Goal: Task Accomplishment & Management: Use online tool/utility

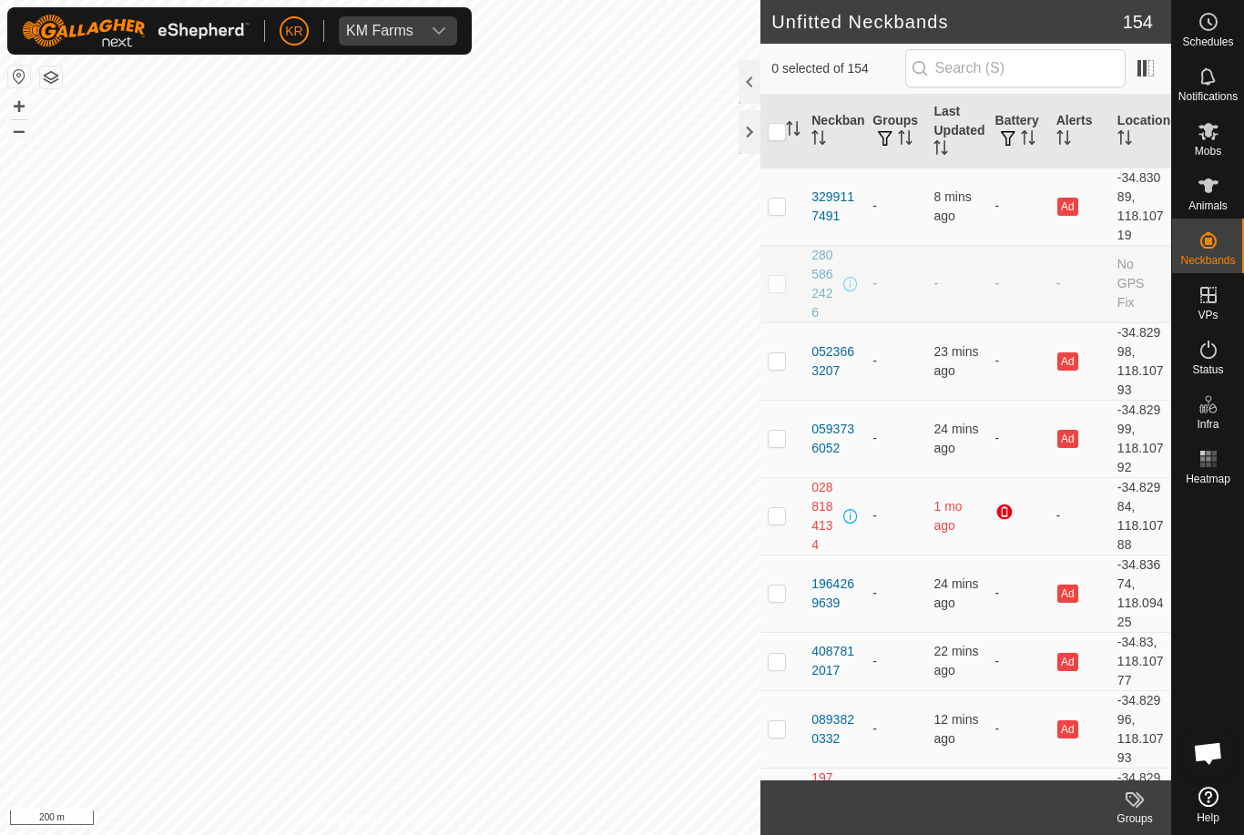
checkbox input "true"
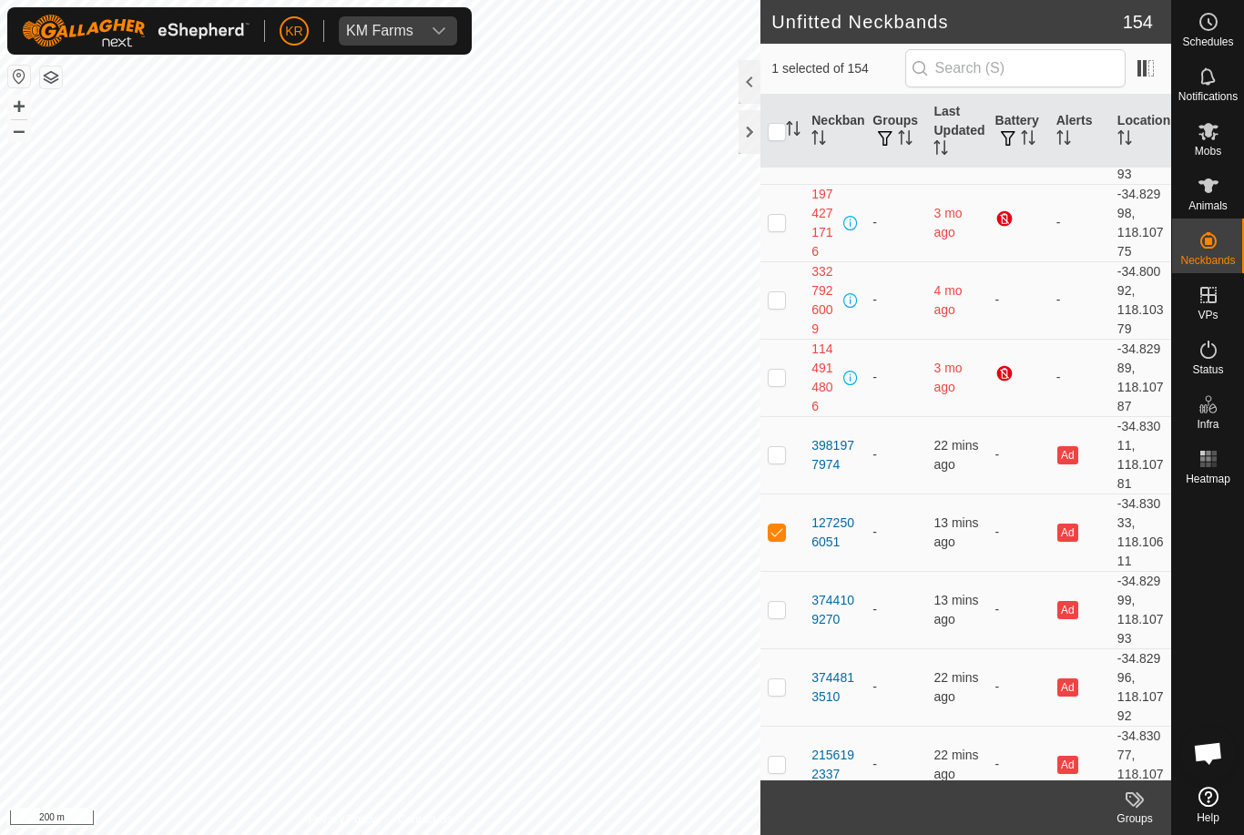
scroll to position [647, 0]
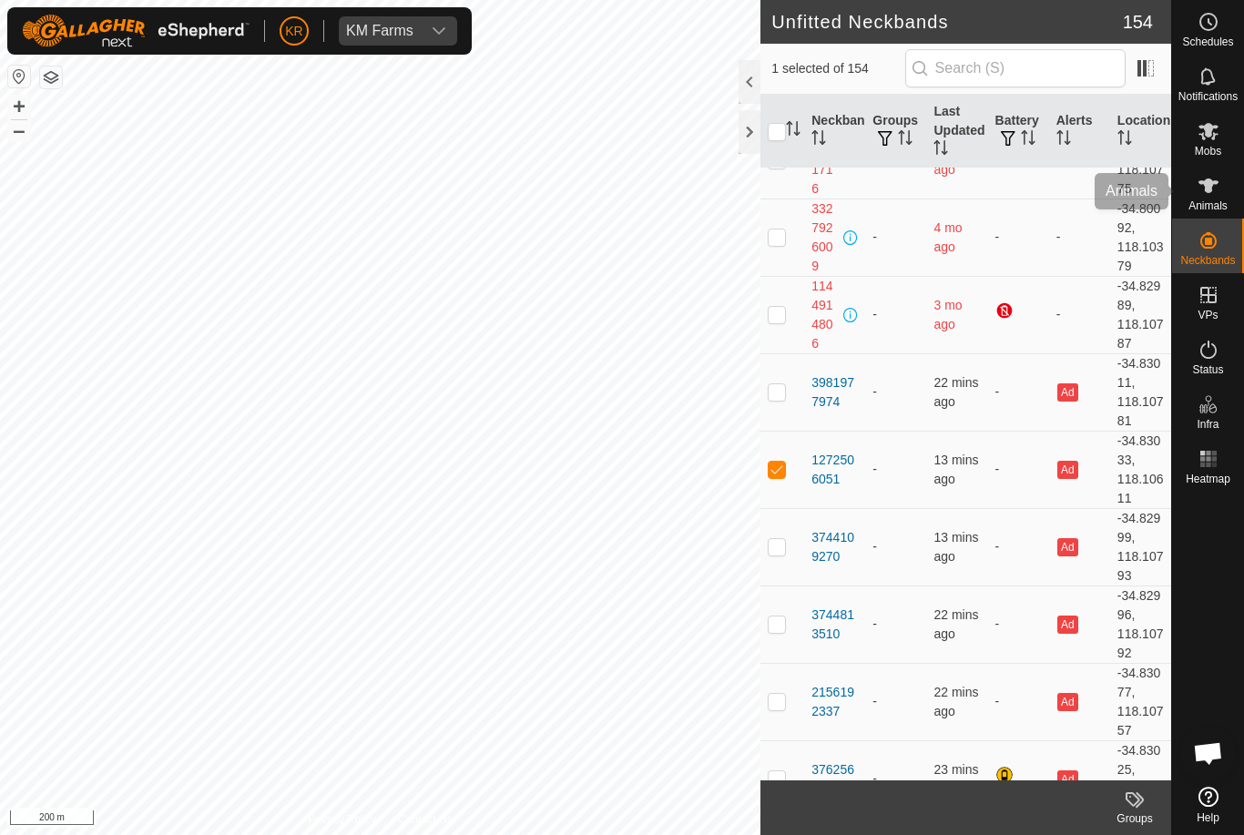
click at [1206, 188] on icon at bounding box center [1209, 186] width 20 height 15
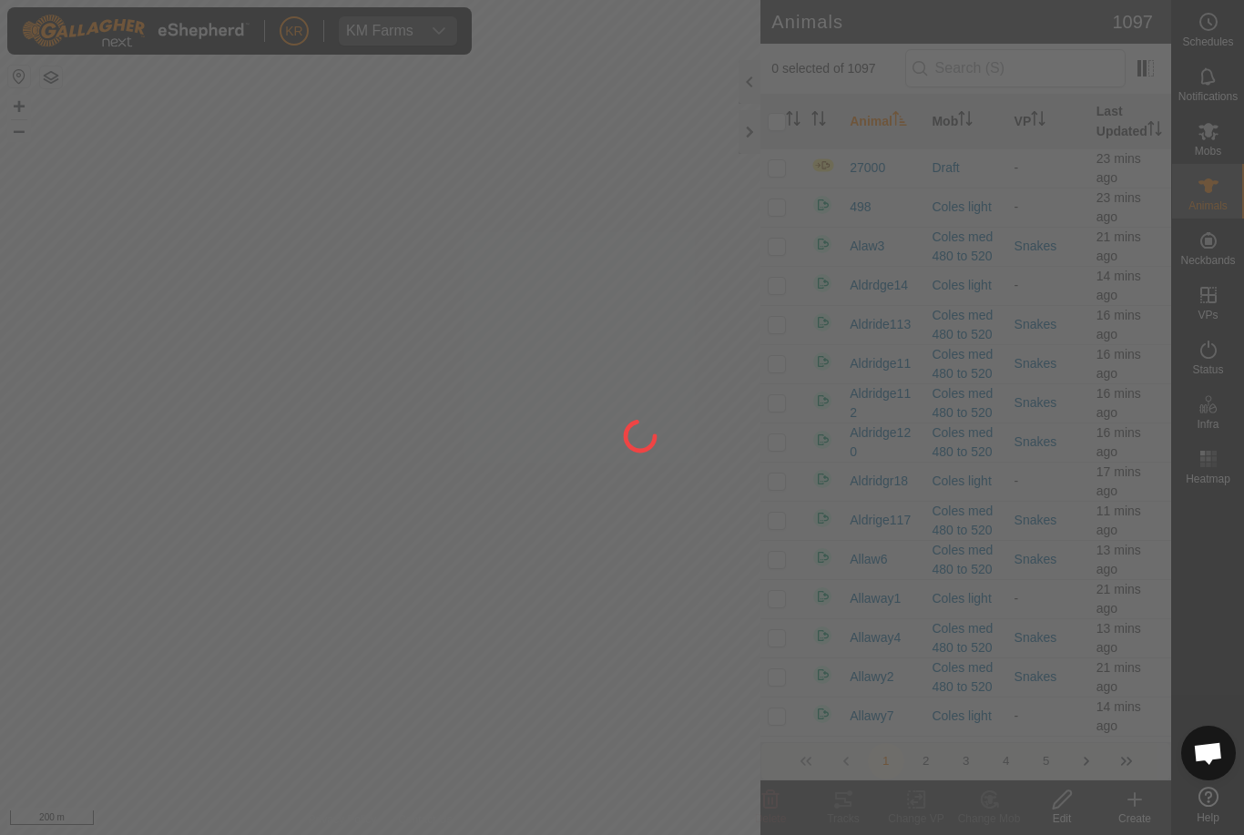
click at [1137, 802] on div at bounding box center [622, 417] width 1244 height 835
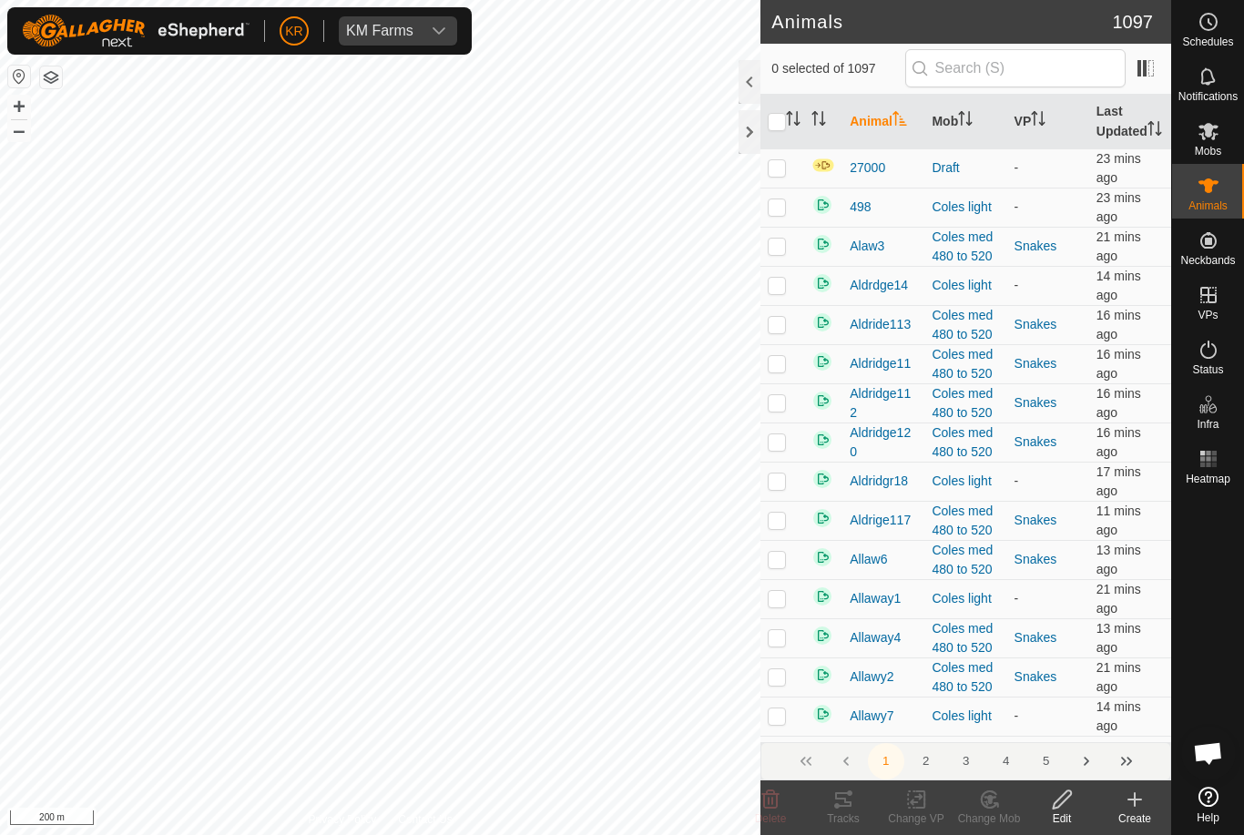
click at [1138, 809] on icon at bounding box center [1135, 800] width 22 height 22
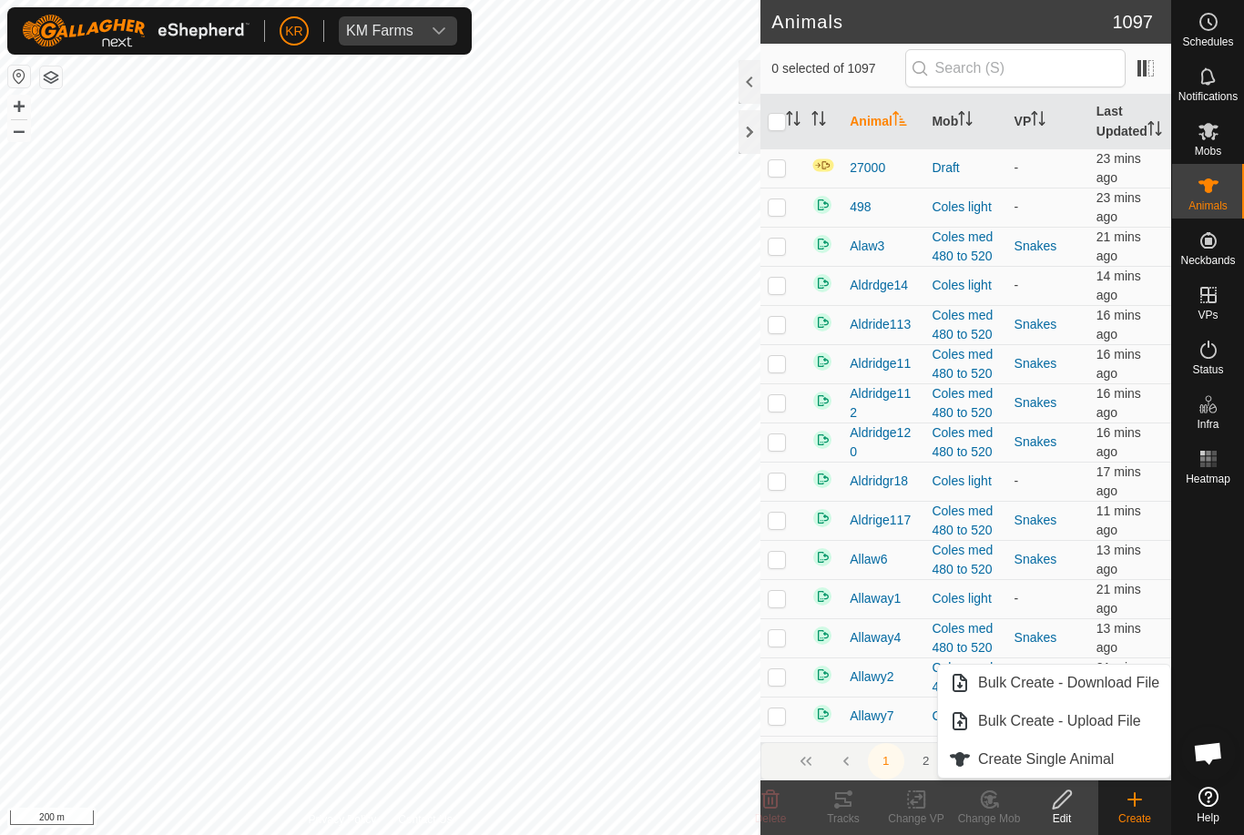
click at [1088, 759] on span "Create Single Animal" at bounding box center [1046, 760] width 136 height 22
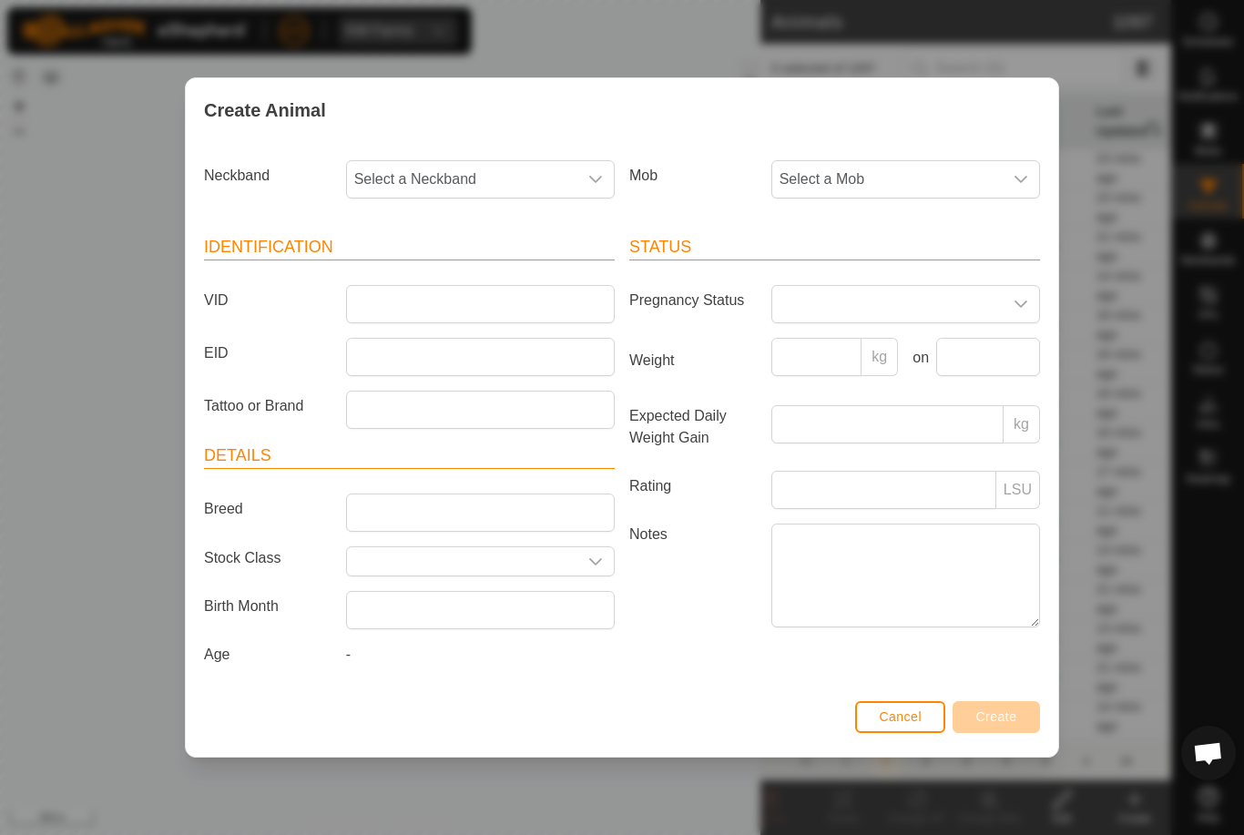
click at [554, 166] on span "Select a Neckband" at bounding box center [462, 179] width 230 height 36
type input "2"
type input "127"
click at [474, 259] on li "1272506051" at bounding box center [481, 273] width 267 height 36
click at [866, 172] on span "Select a Mob" at bounding box center [887, 179] width 230 height 36
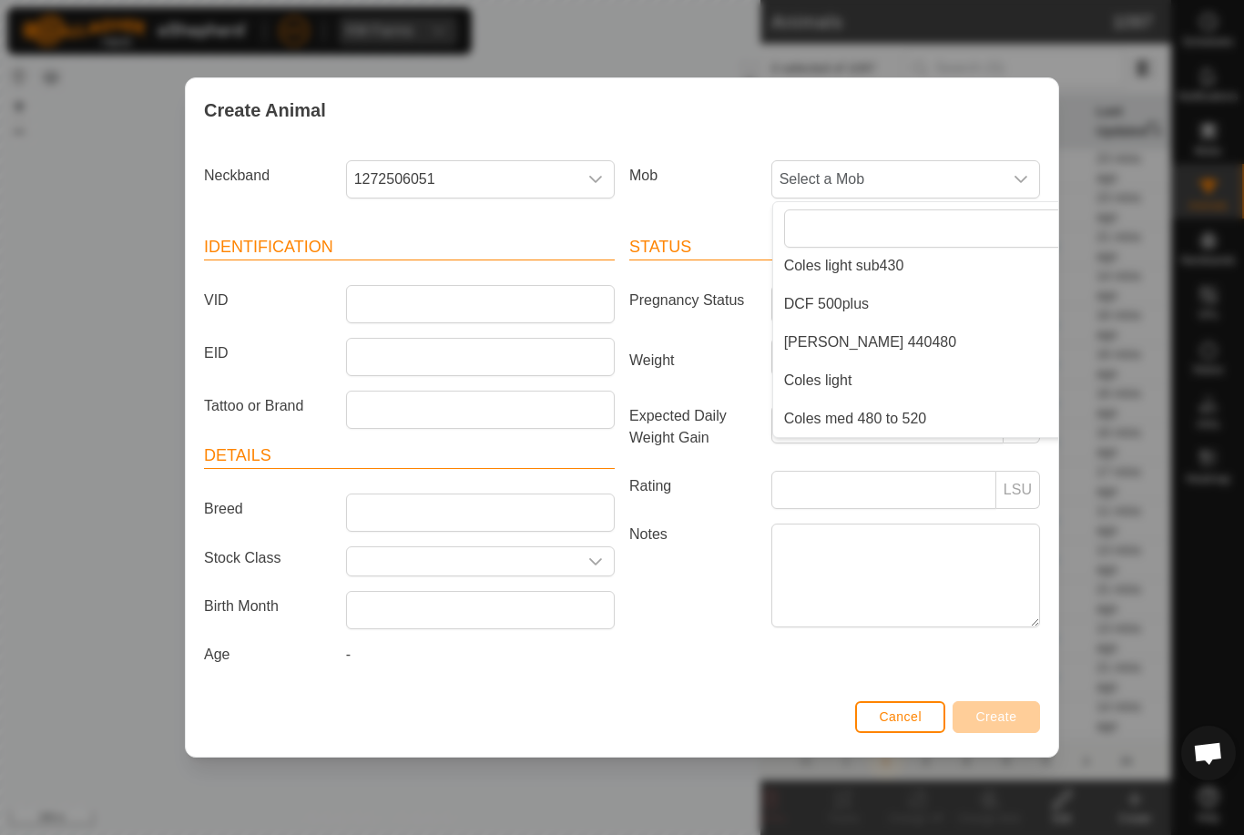
scroll to position [275, 0]
click at [935, 386] on li "Coles light" at bounding box center [941, 381] width 336 height 36
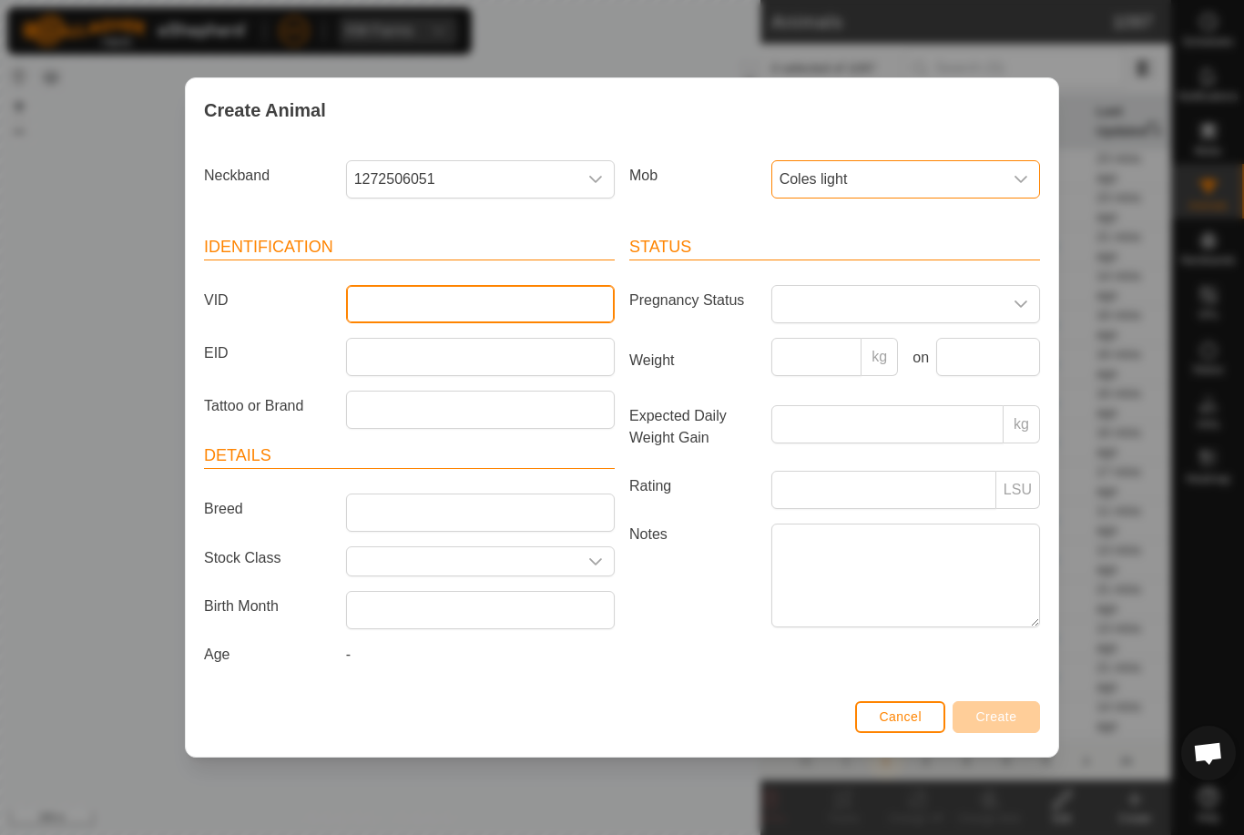
click at [506, 300] on input "VID" at bounding box center [480, 304] width 269 height 38
type input "Un8"
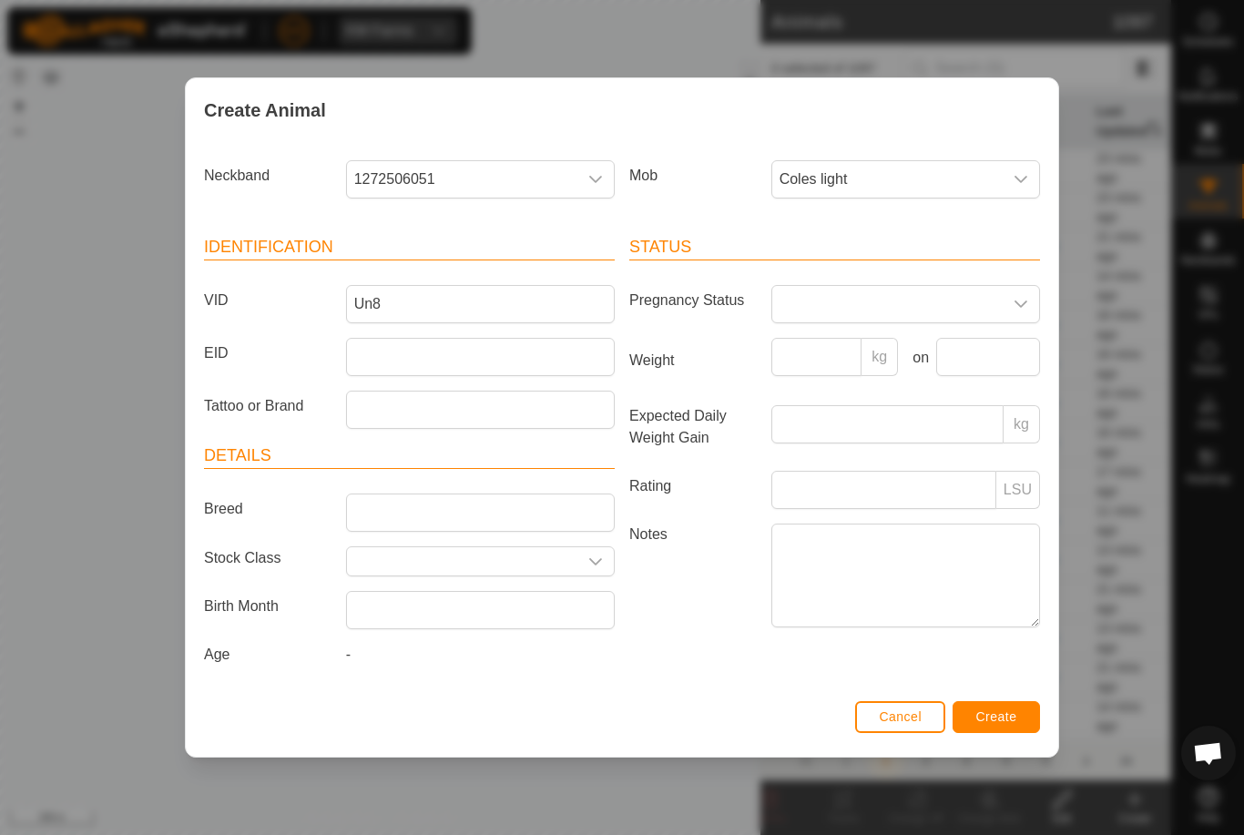
click at [1014, 723] on span "Create" at bounding box center [996, 717] width 41 height 15
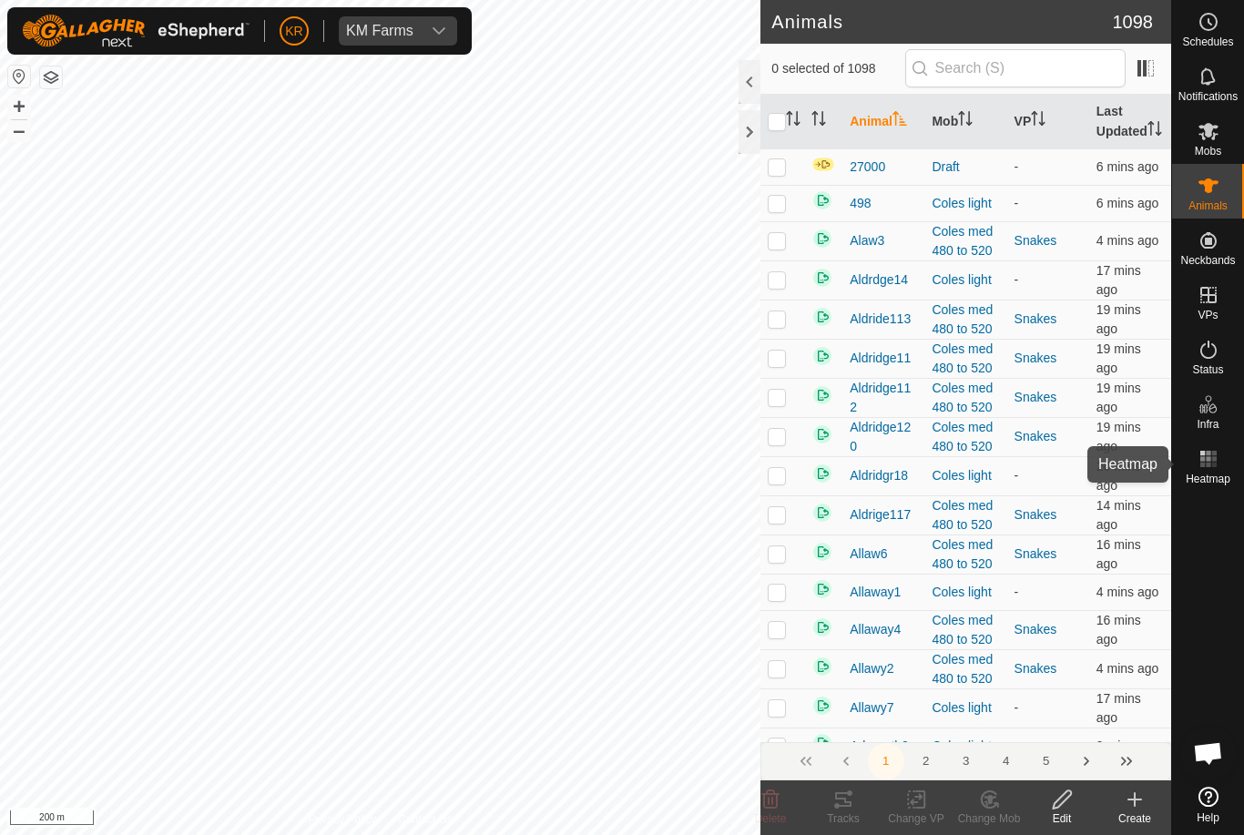
click at [1212, 461] on rect at bounding box center [1213, 458] width 5 height 5
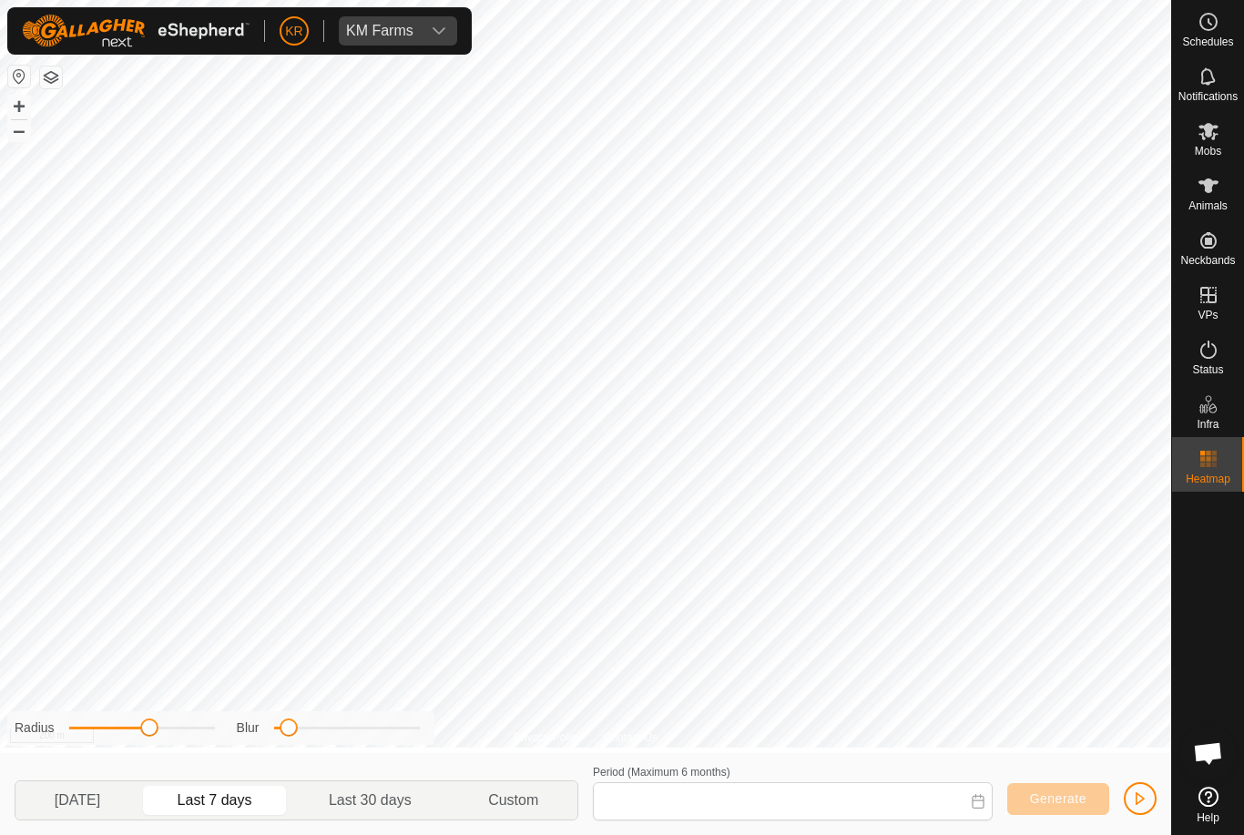
type input "[DATE] - [DATE]"
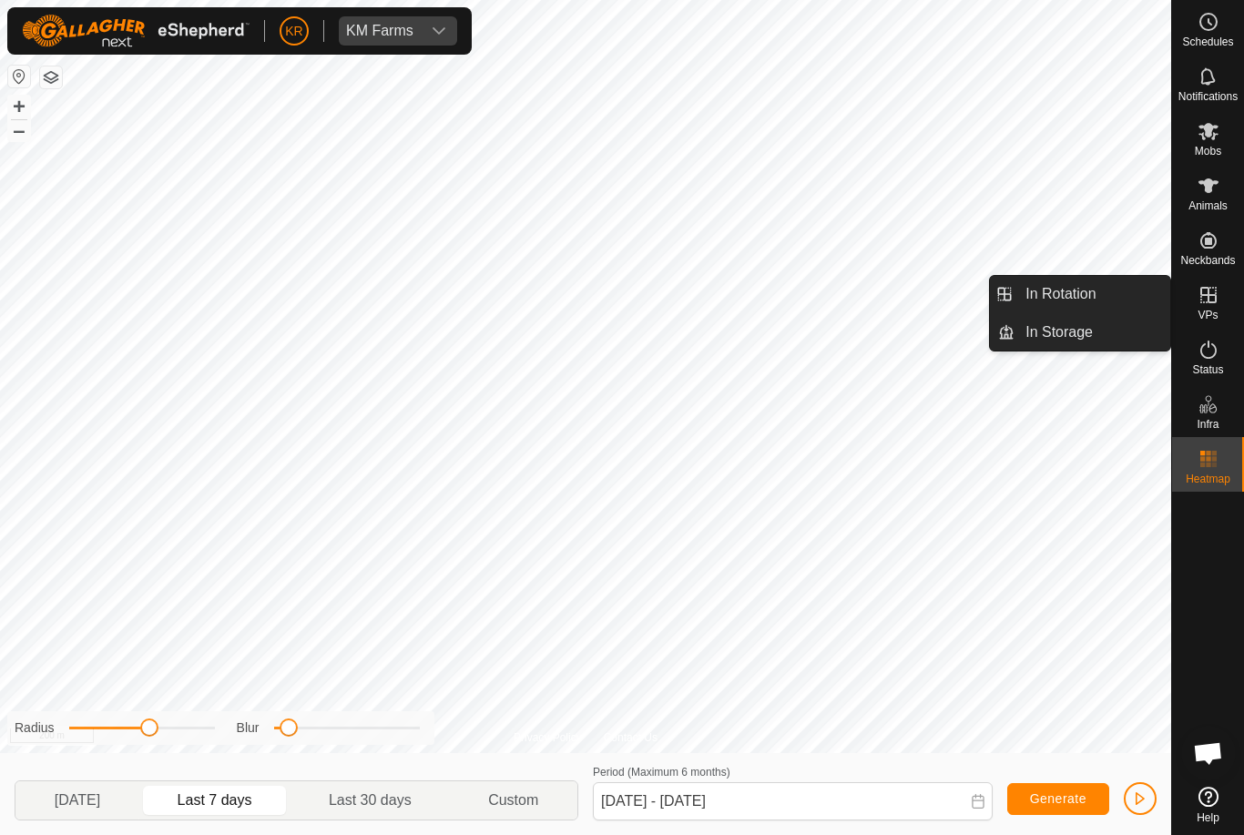
click at [1103, 291] on link "In Rotation" at bounding box center [1093, 294] width 156 height 36
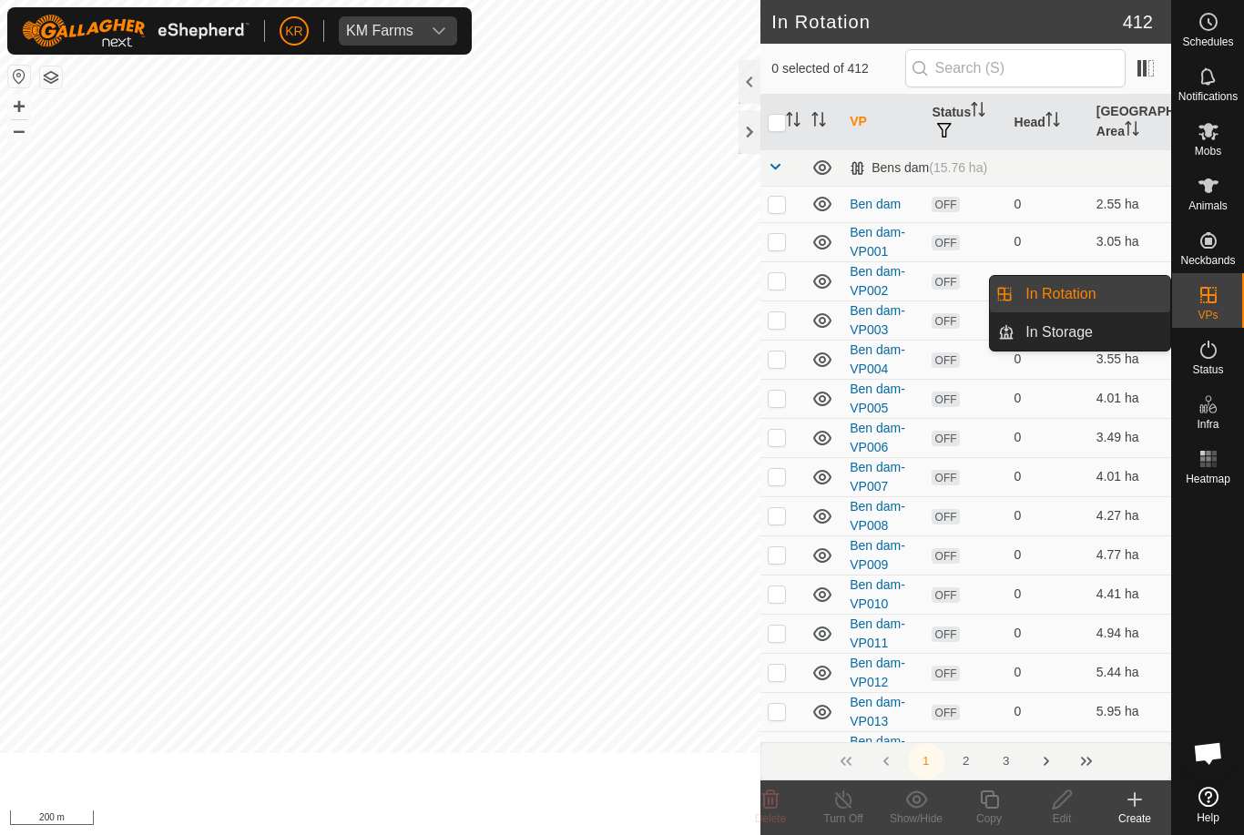
click at [1088, 294] on td "0" at bounding box center [1048, 280] width 82 height 39
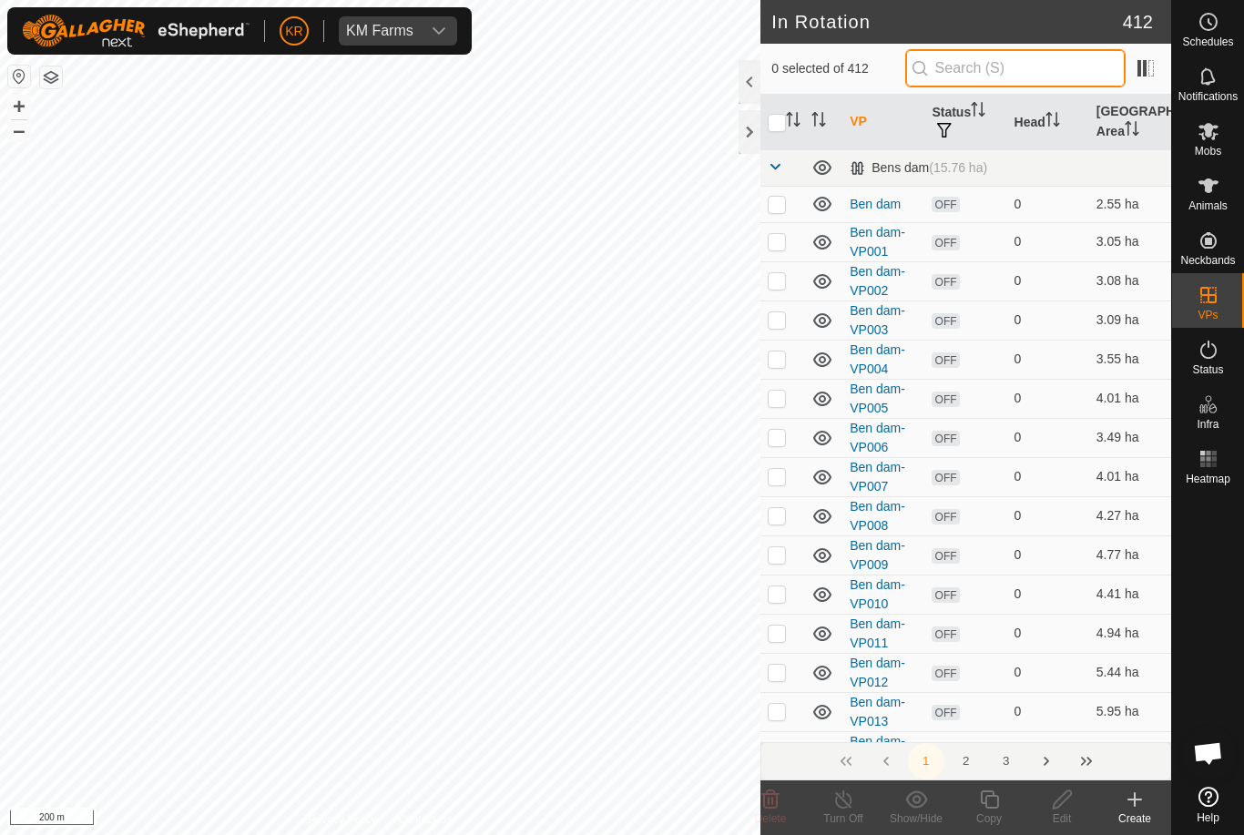
click at [1048, 77] on input "text" at bounding box center [1015, 68] width 220 height 38
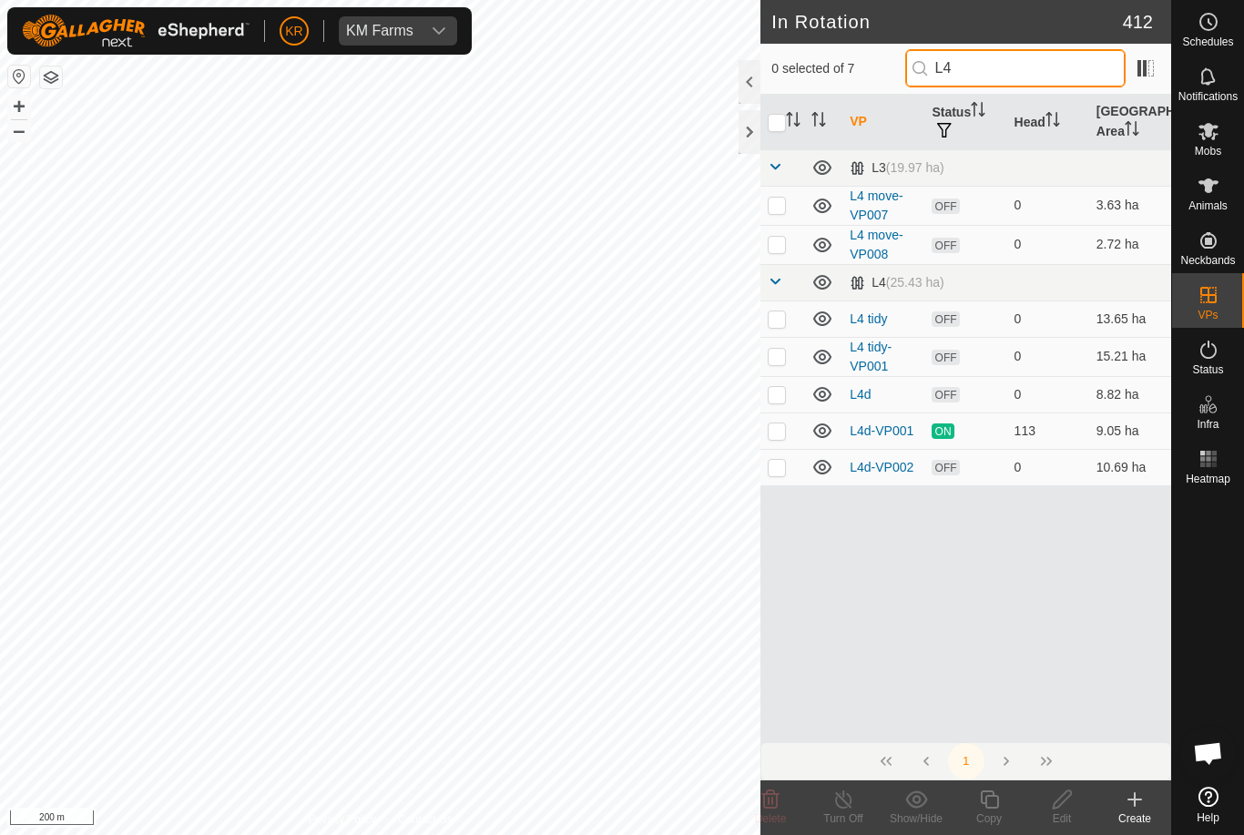
type input "L4"
click at [779, 250] on p-checkbox at bounding box center [777, 244] width 18 height 15
click at [785, 245] on p-checkbox at bounding box center [777, 244] width 18 height 15
checkbox input "false"
click at [779, 470] on p-checkbox at bounding box center [777, 467] width 18 height 15
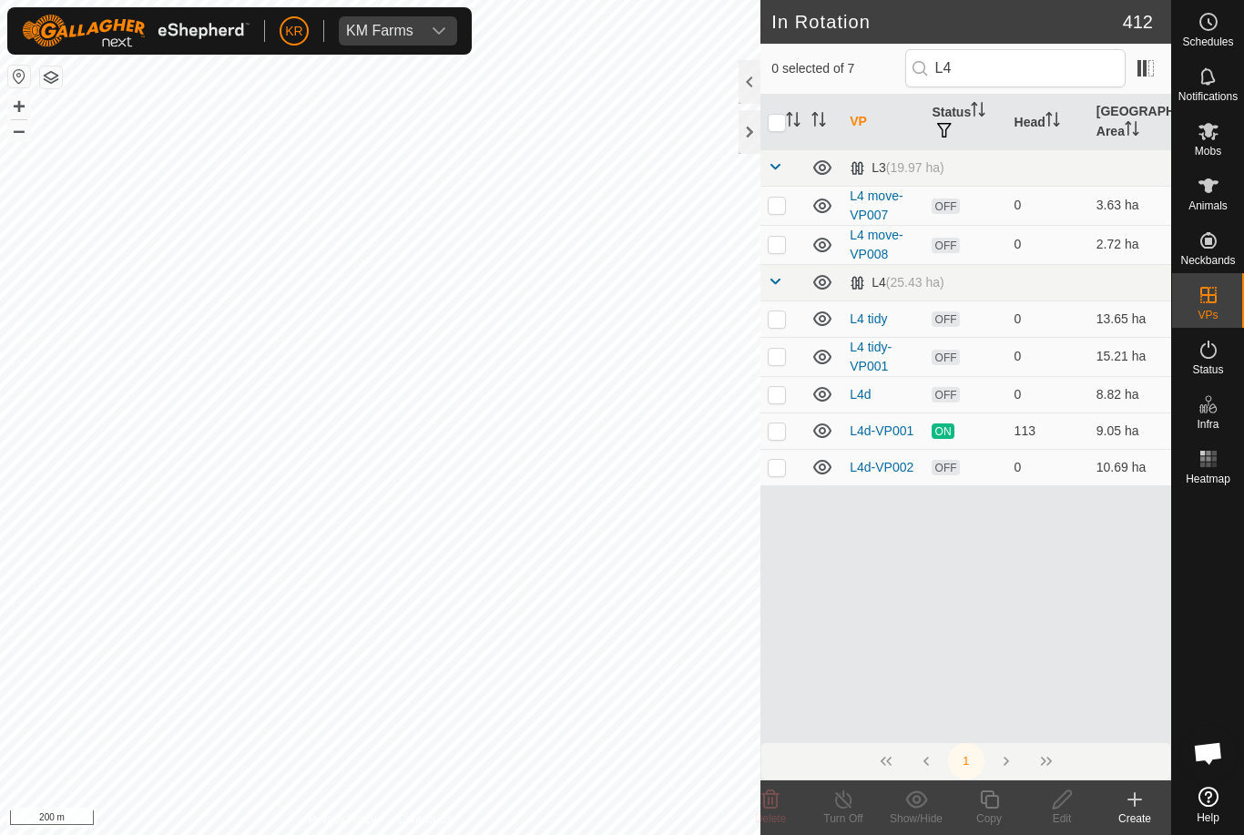
checkbox input "true"
click at [983, 804] on icon at bounding box center [989, 800] width 23 height 22
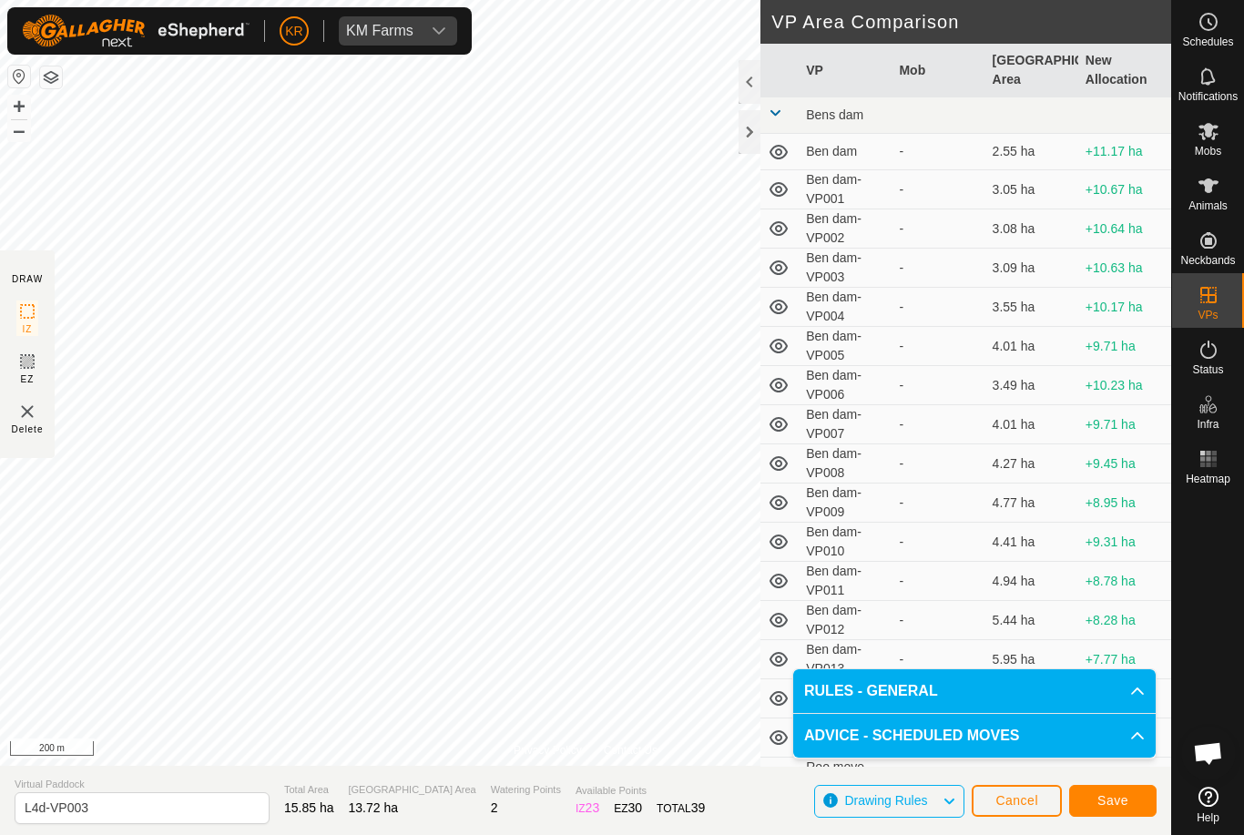
click at [1126, 794] on span "Save" at bounding box center [1113, 800] width 31 height 15
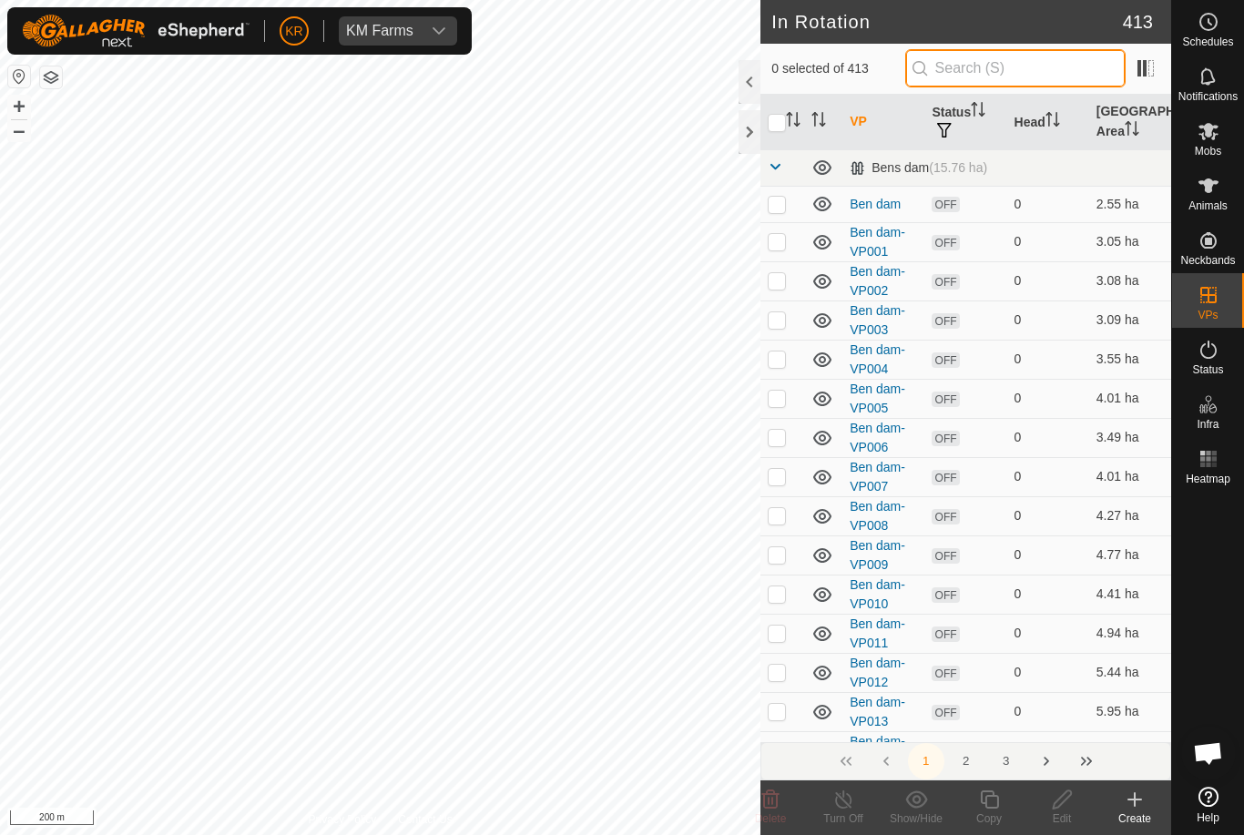
click at [1037, 76] on input "text" at bounding box center [1015, 68] width 220 height 38
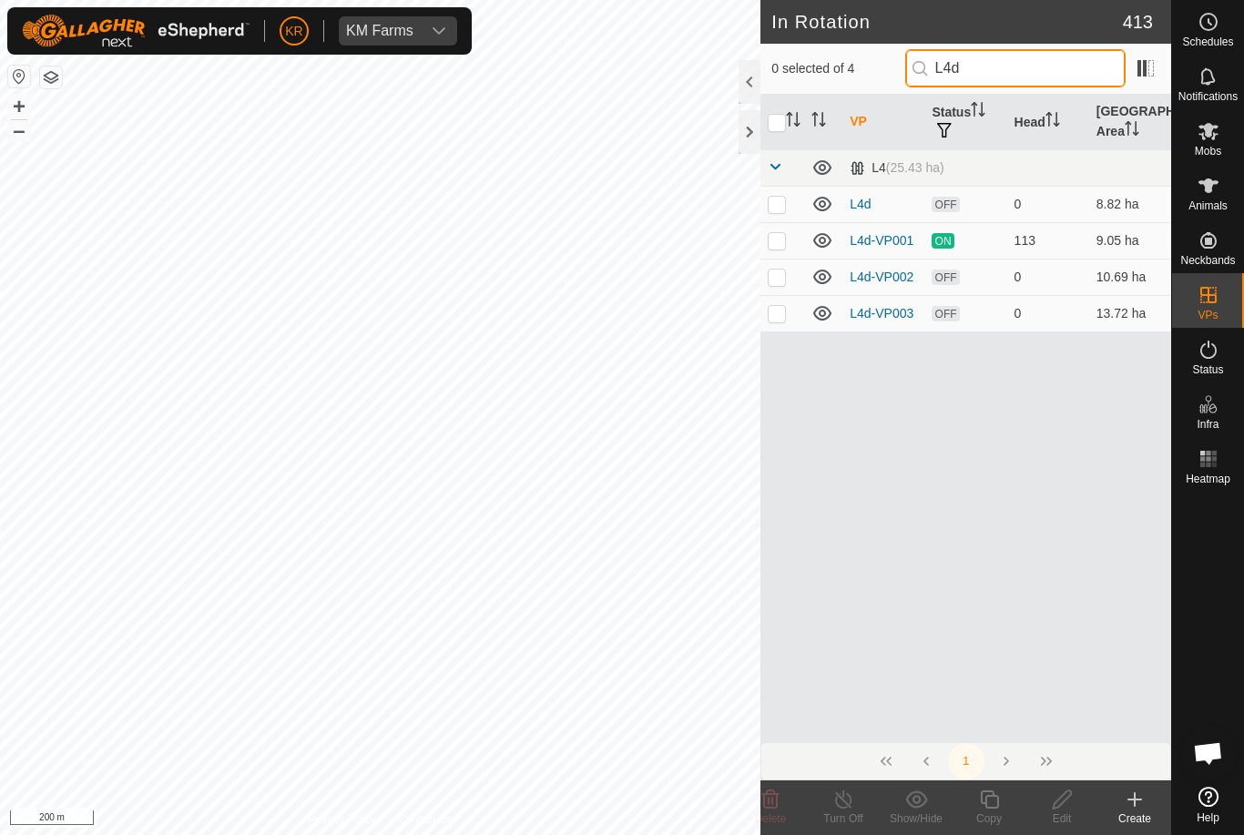
type input "Led"
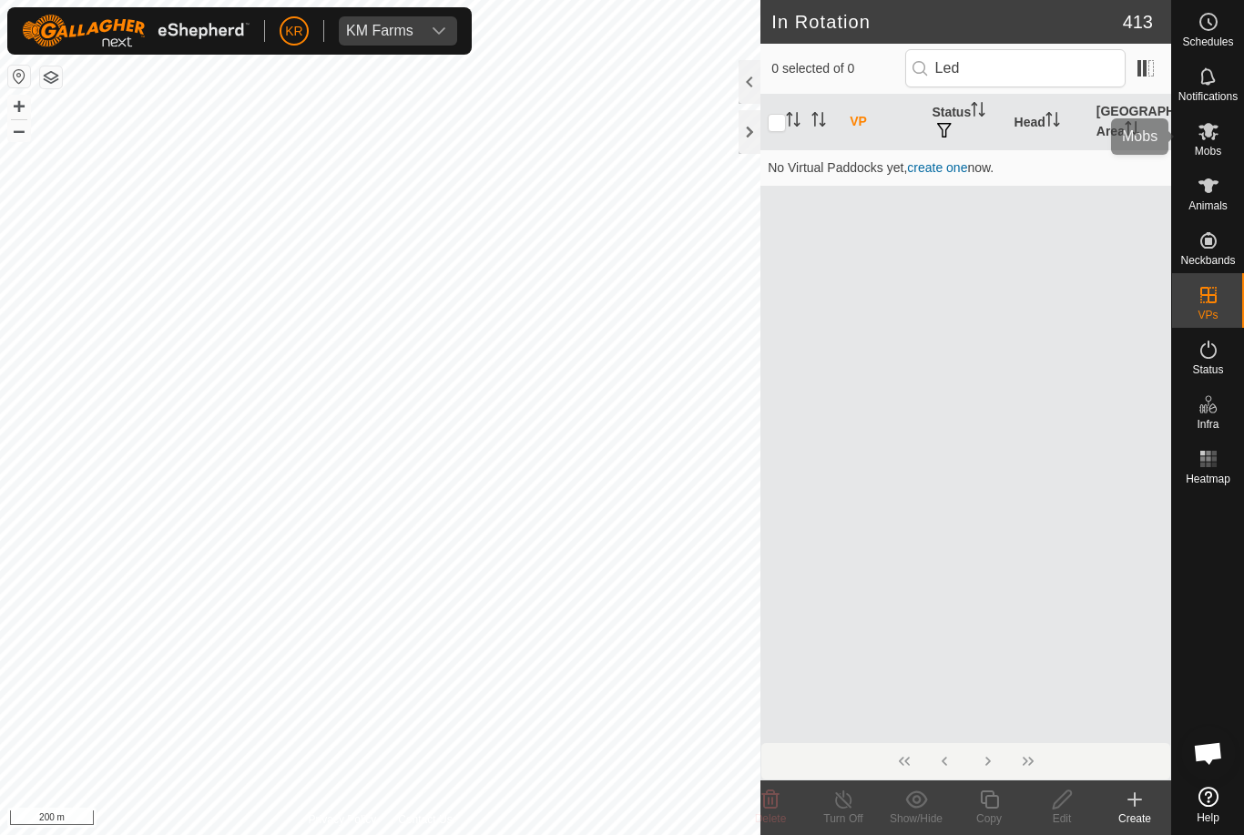
click at [1204, 136] on icon at bounding box center [1209, 131] width 22 height 22
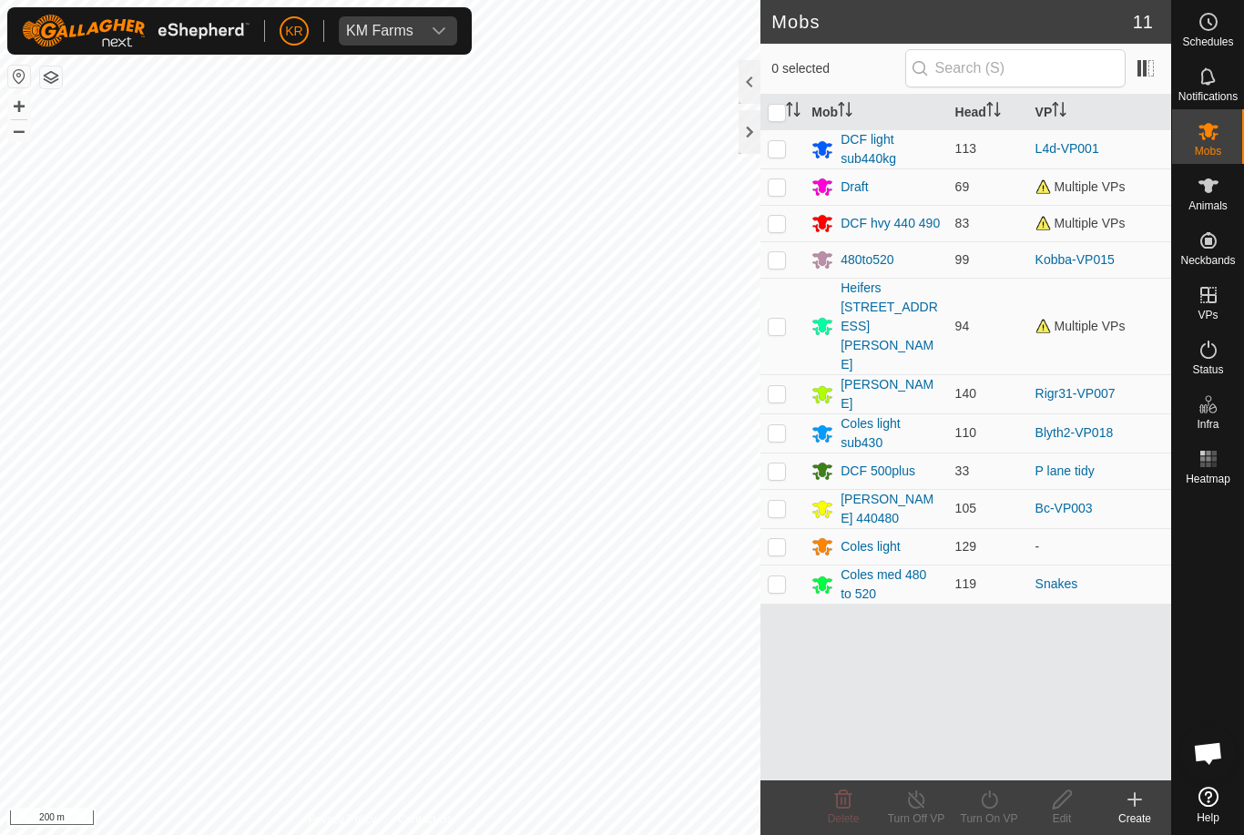
click at [775, 155] on p-checkbox at bounding box center [777, 148] width 18 height 15
checkbox input "true"
click at [995, 800] on icon at bounding box center [989, 800] width 23 height 22
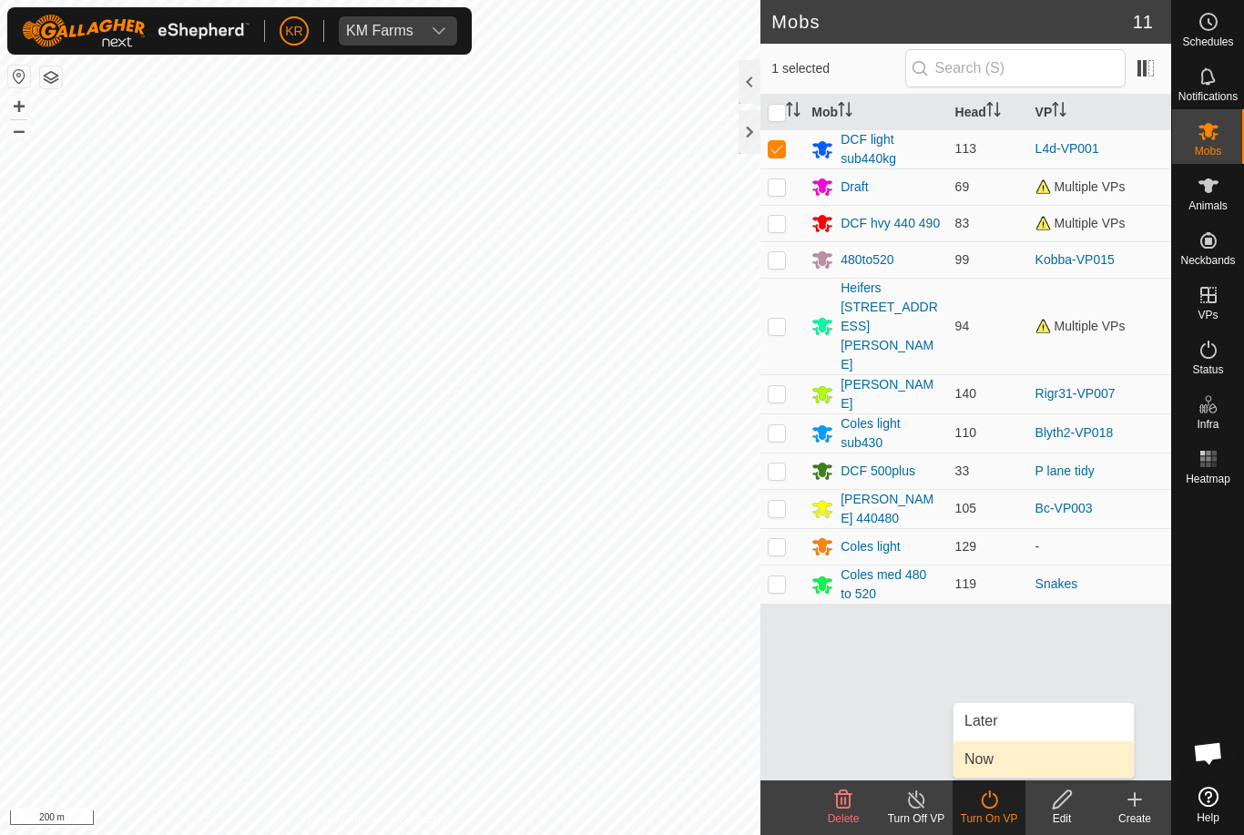
click at [997, 766] on link "Now" at bounding box center [1044, 759] width 180 height 36
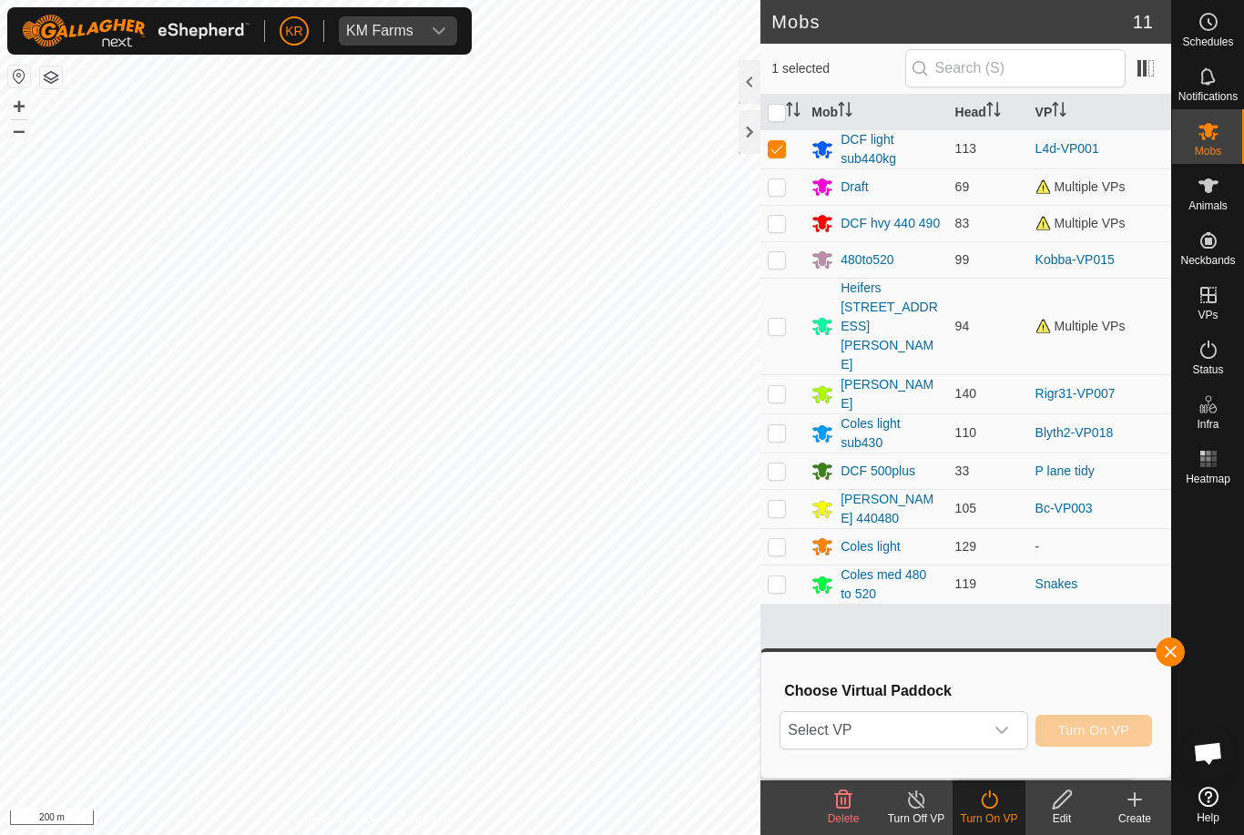
click at [968, 735] on span "Select VP" at bounding box center [882, 730] width 202 height 36
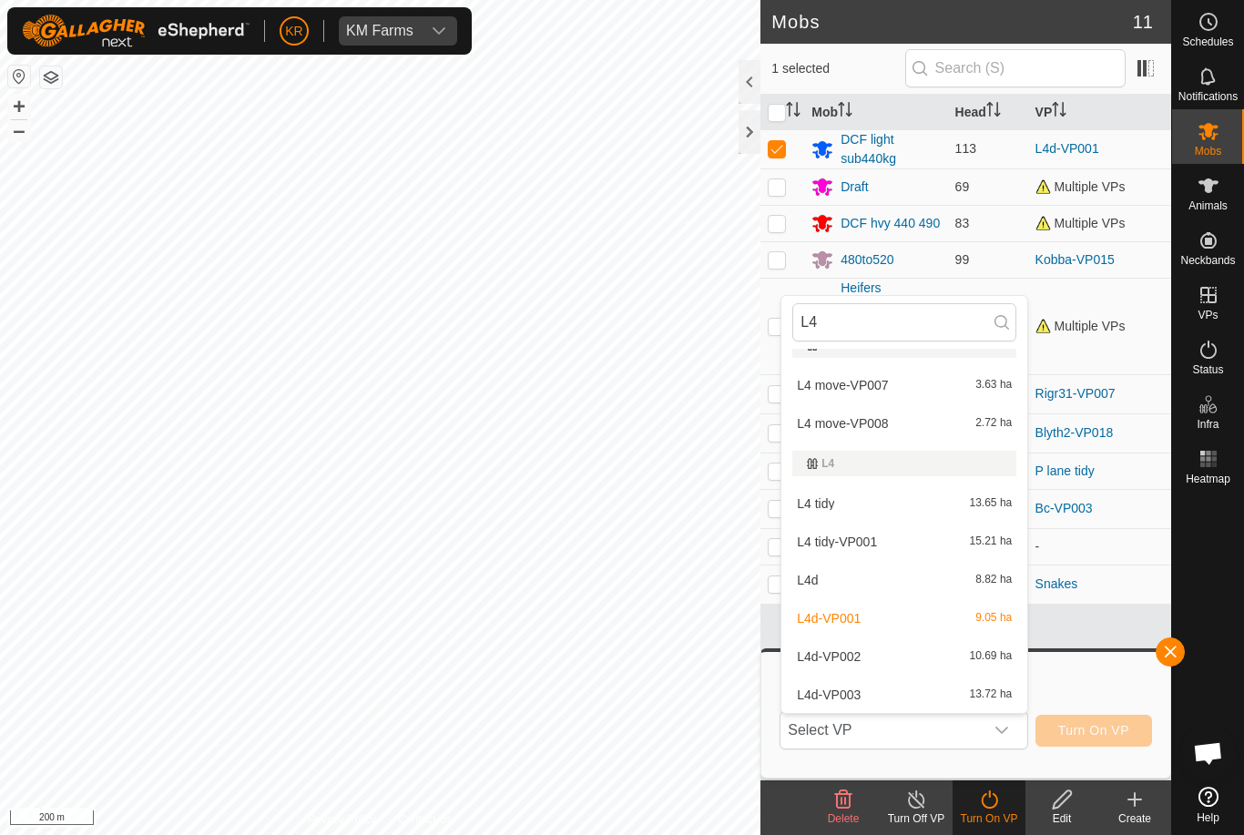
scroll to position [24, 0]
type input "L4"
click at [874, 696] on div "L4d-VP003 13.72 ha" at bounding box center [904, 695] width 224 height 22
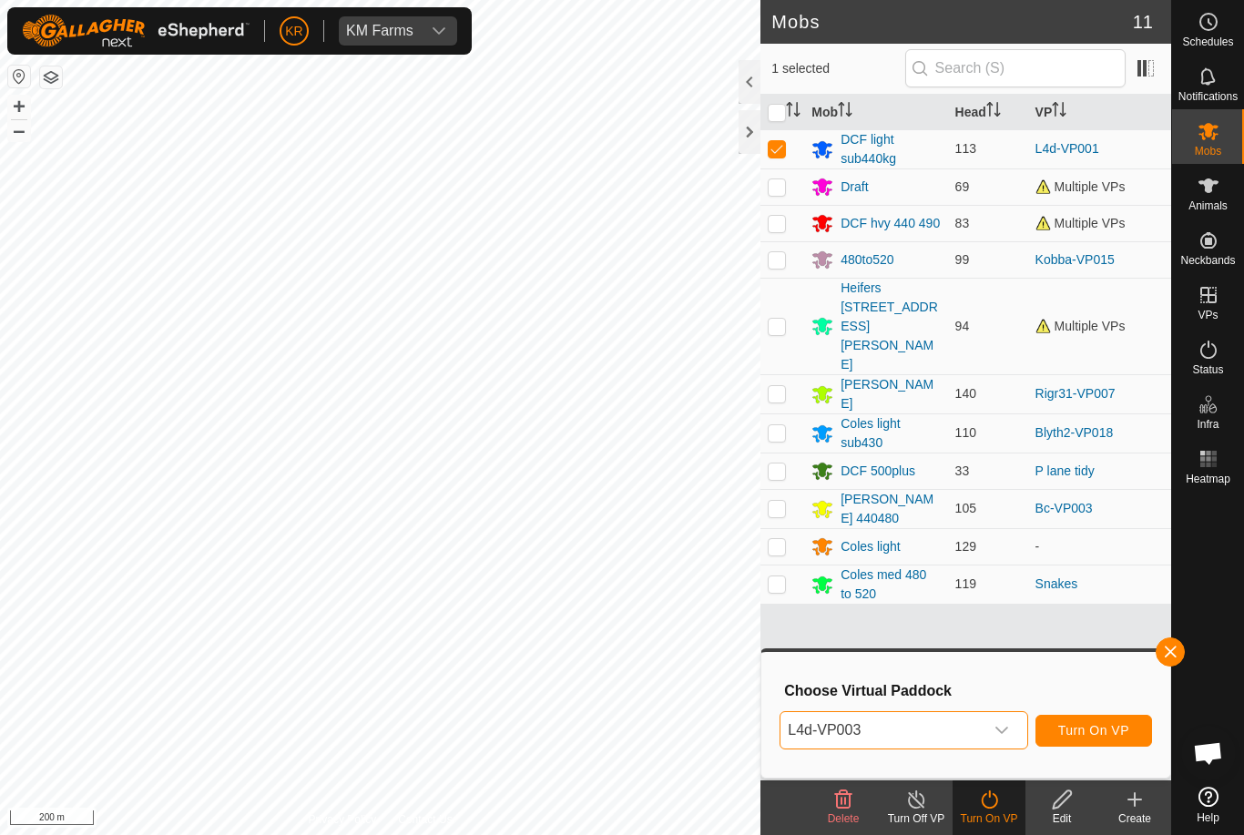
click at [1106, 730] on span "Turn On VP" at bounding box center [1093, 730] width 71 height 15
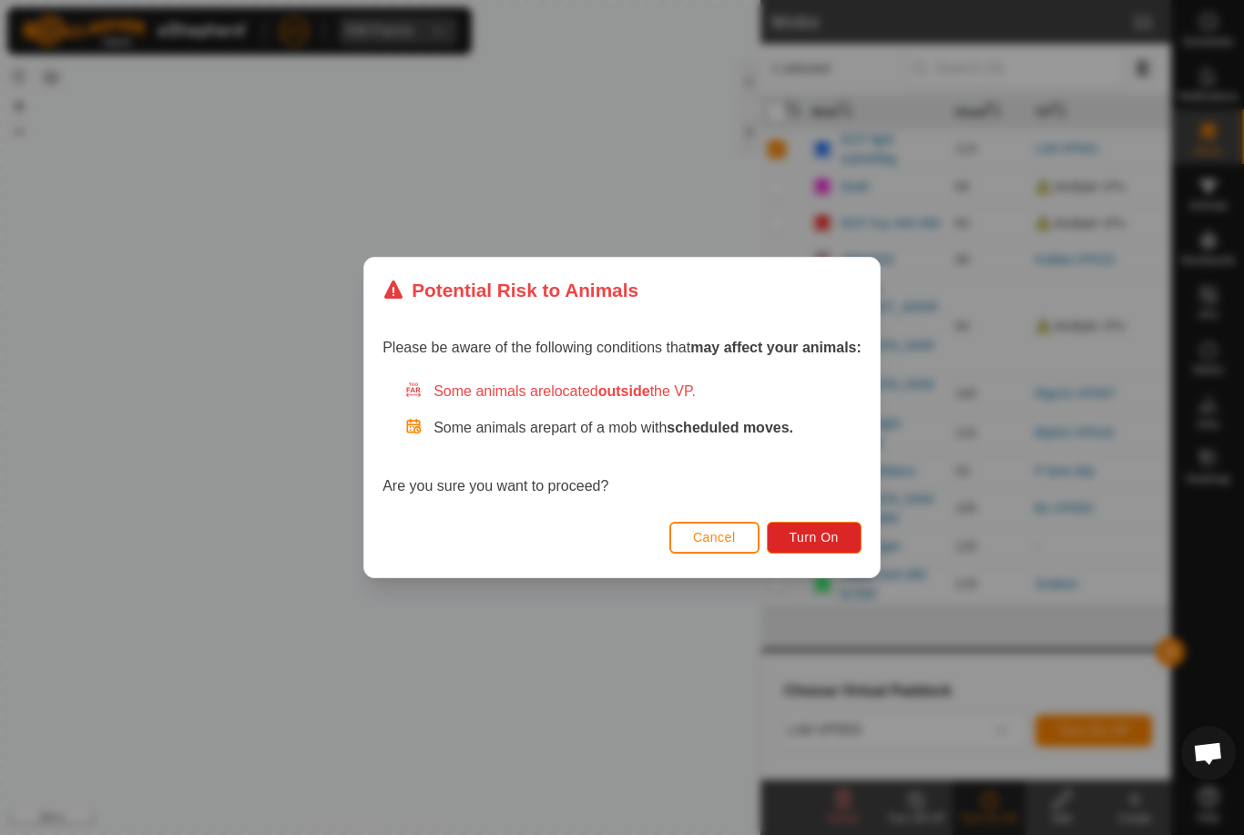
click at [856, 537] on button "Turn On" at bounding box center [814, 538] width 95 height 32
